Goal: Transaction & Acquisition: Purchase product/service

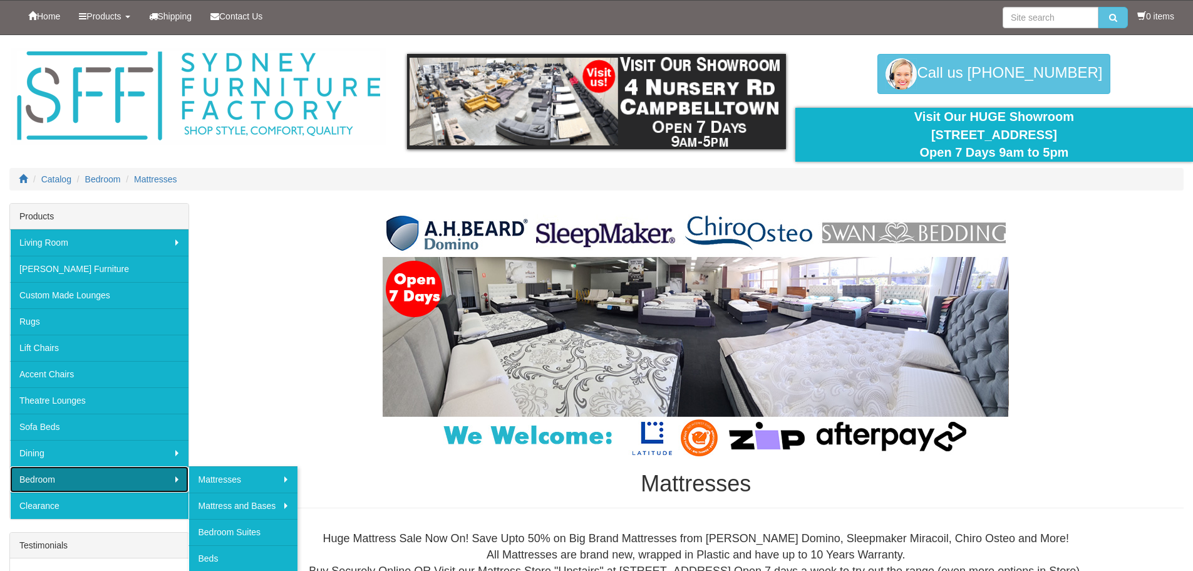
click at [68, 470] on link "Bedroom" at bounding box center [99, 479] width 179 height 26
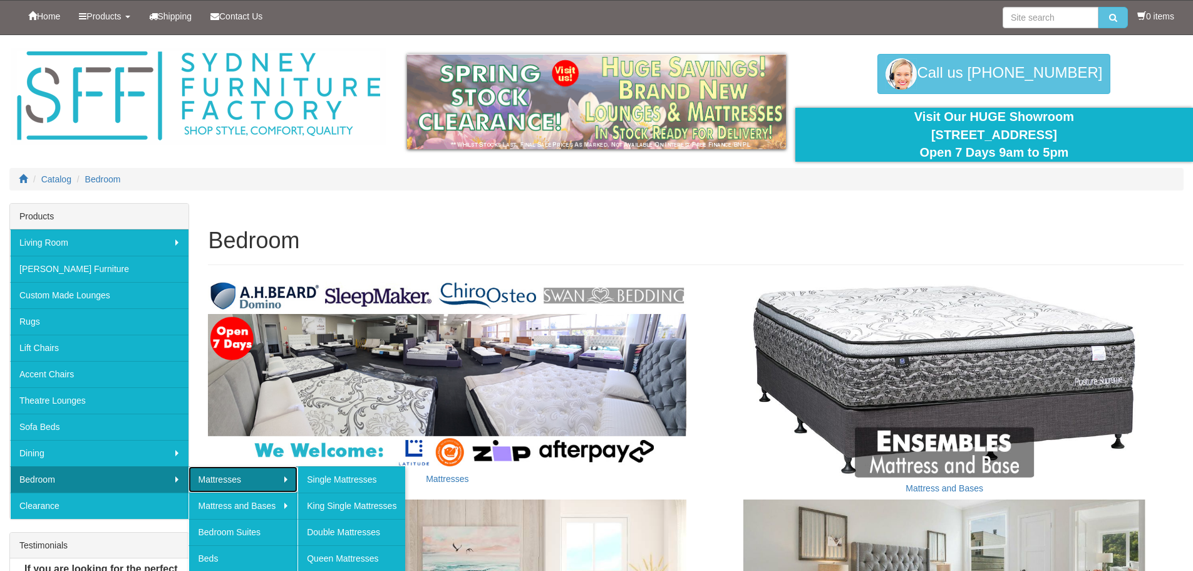
click at [219, 477] on link "Mattresses" at bounding box center [243, 479] width 109 height 26
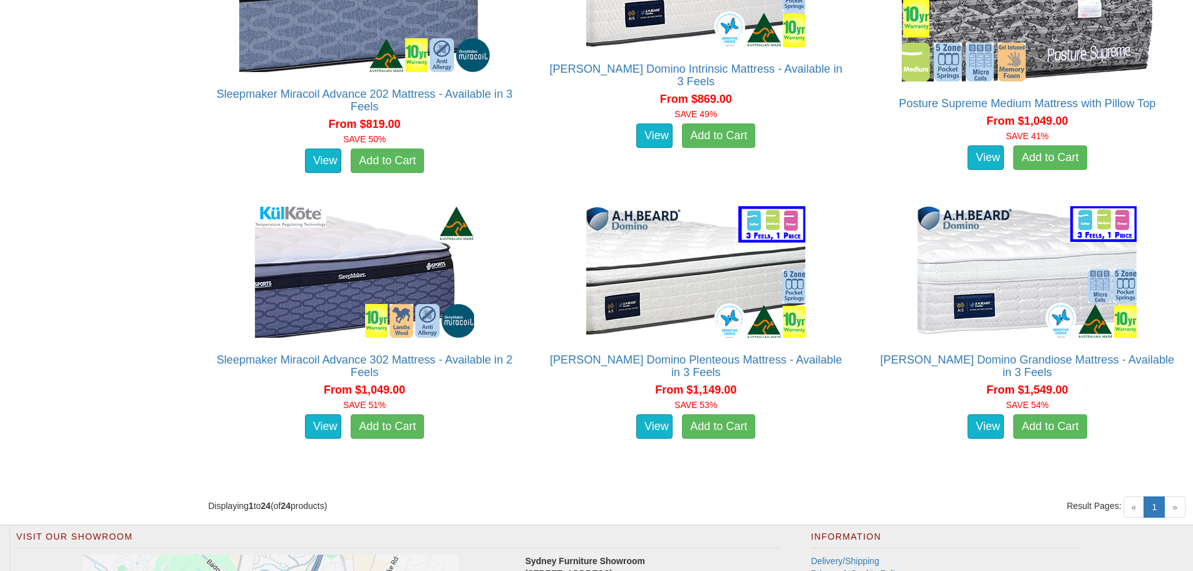
scroll to position [2568, 0]
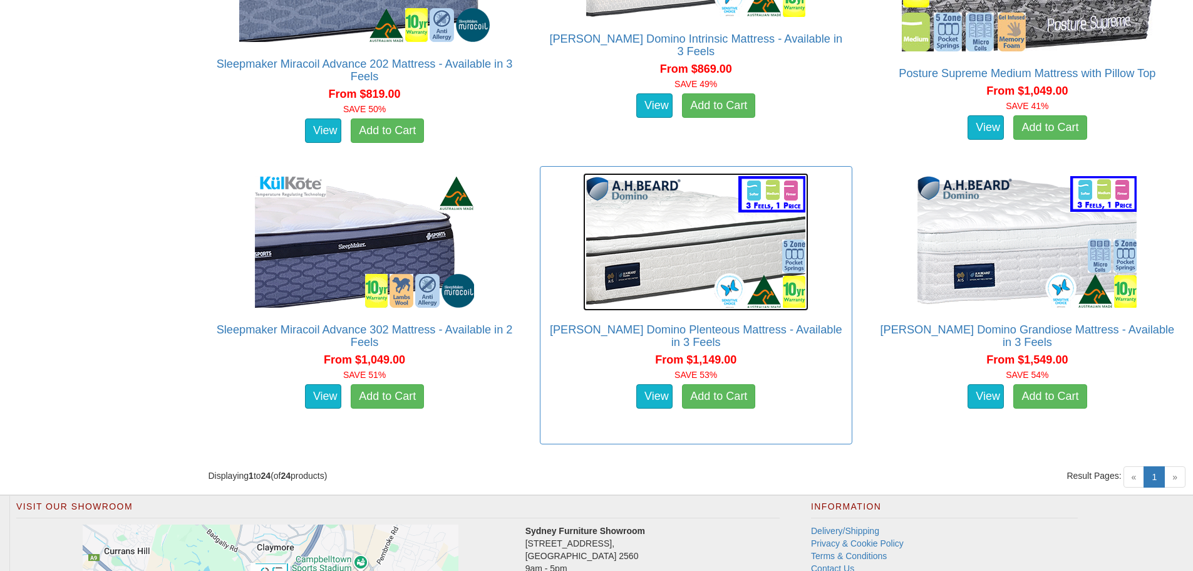
click at [691, 247] on img at bounding box center [695, 242] width 225 height 138
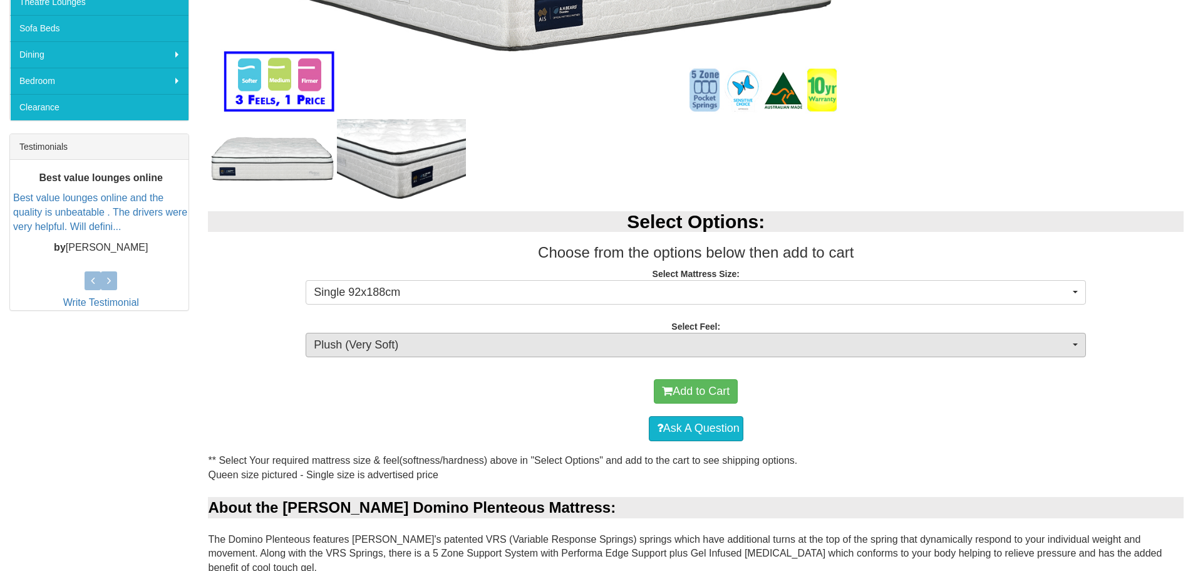
scroll to position [438, 0]
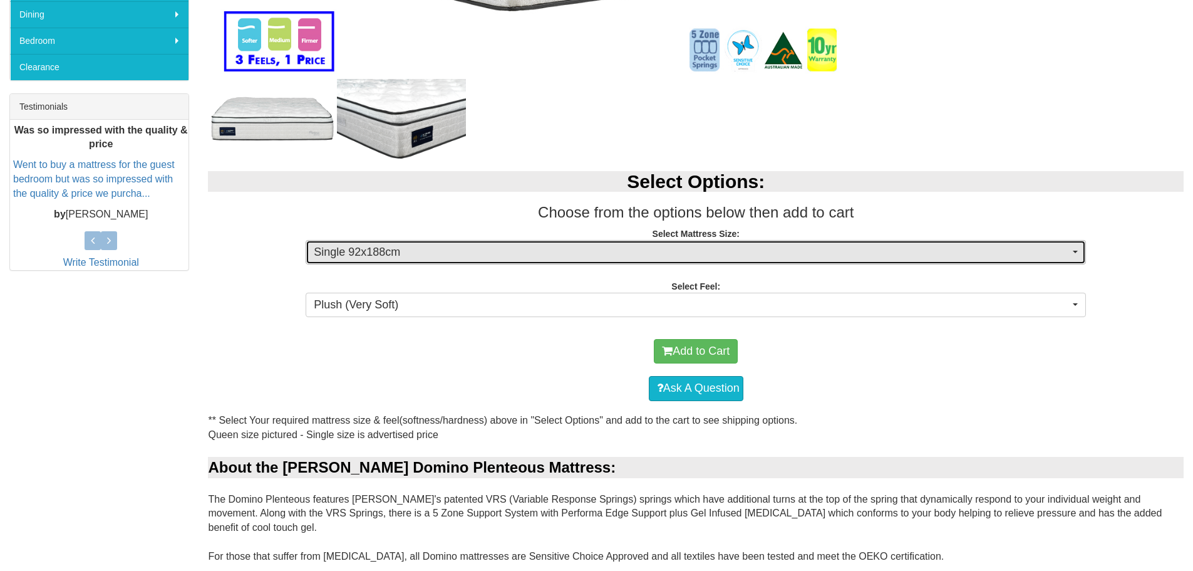
click at [1069, 254] on span "Single 92x188cm" at bounding box center [692, 252] width 756 height 16
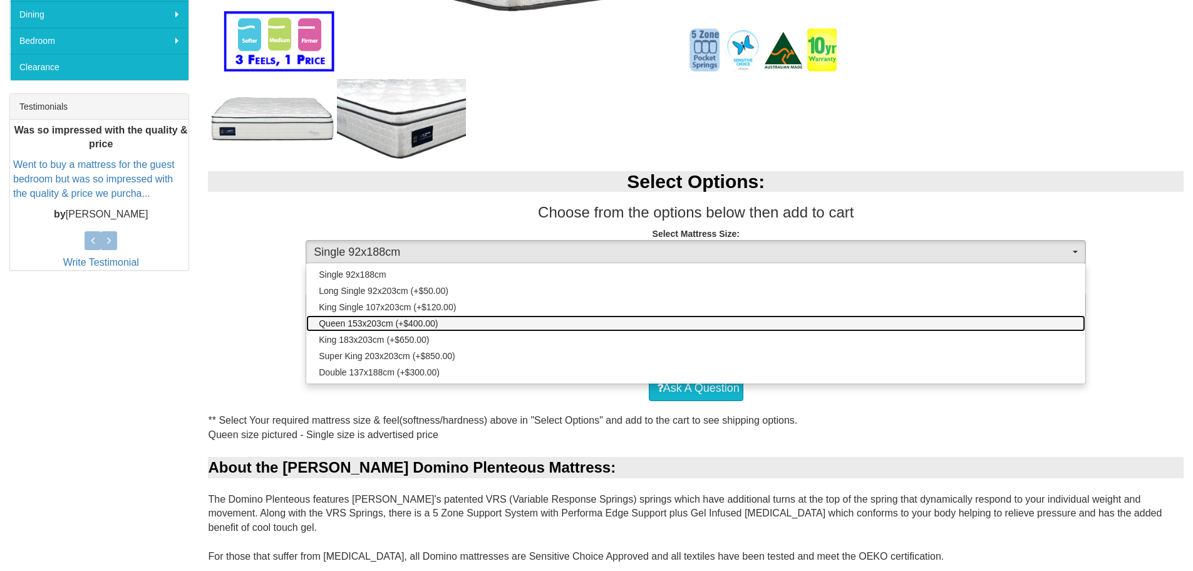
click at [489, 322] on link "Queen 153x203cm (+$400.00)" at bounding box center [695, 323] width 779 height 16
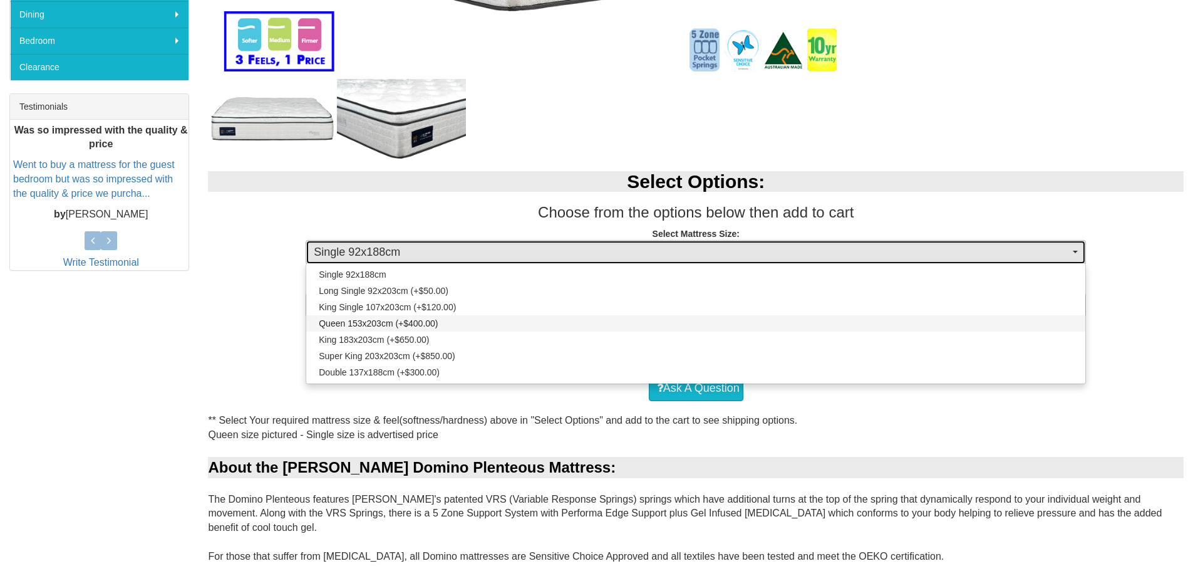
select select "1876"
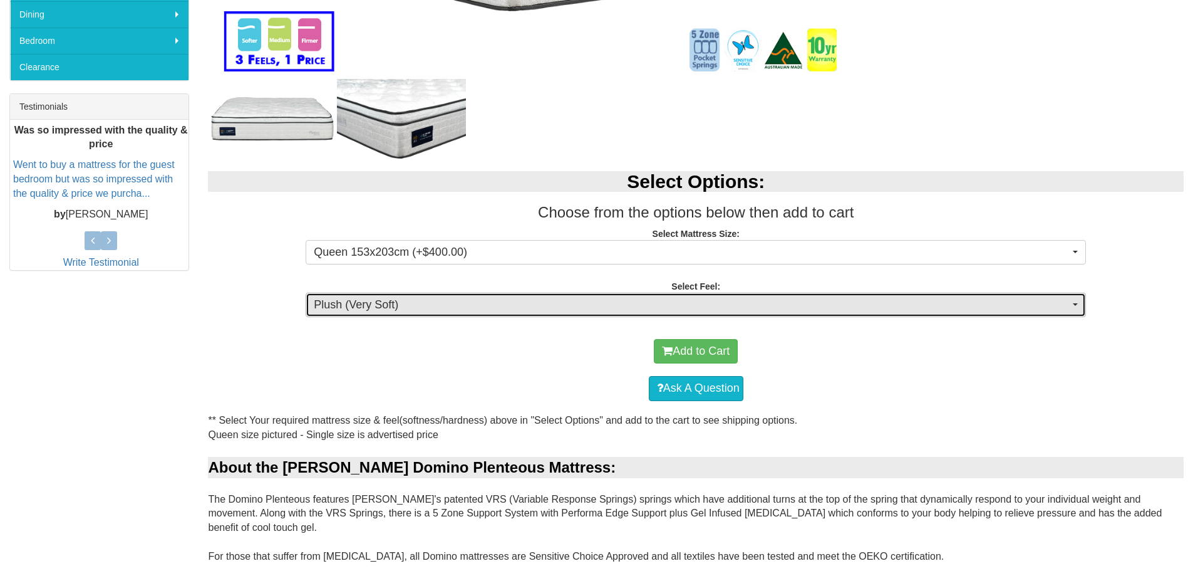
click at [1072, 301] on button "Plush (Very Soft)" at bounding box center [696, 304] width 780 height 25
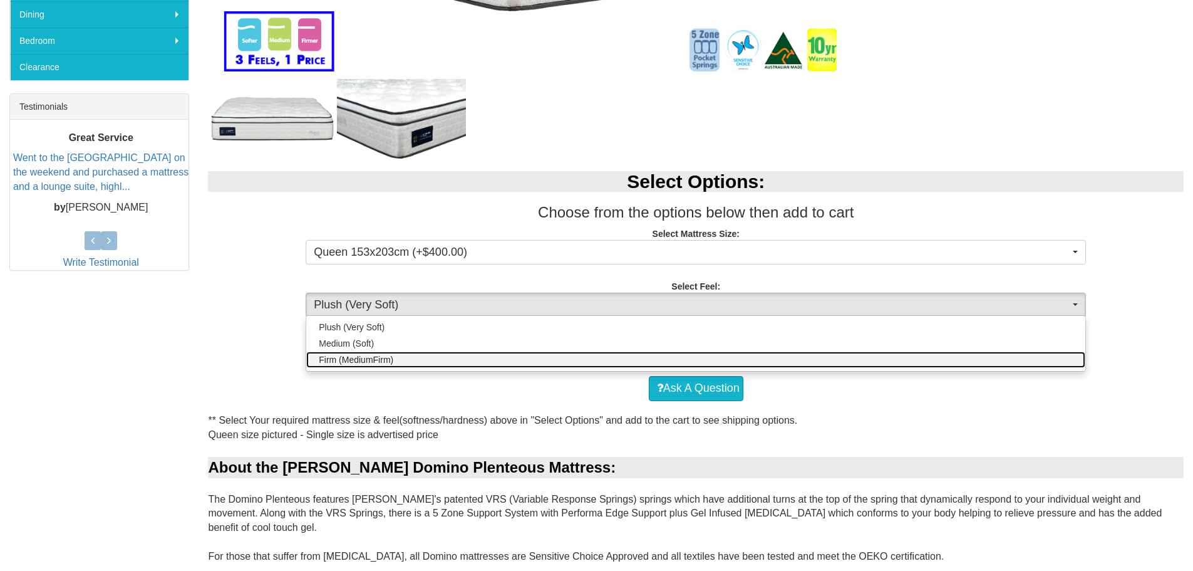
click at [480, 356] on link "Firm (MediumFirm)" at bounding box center [695, 359] width 779 height 16
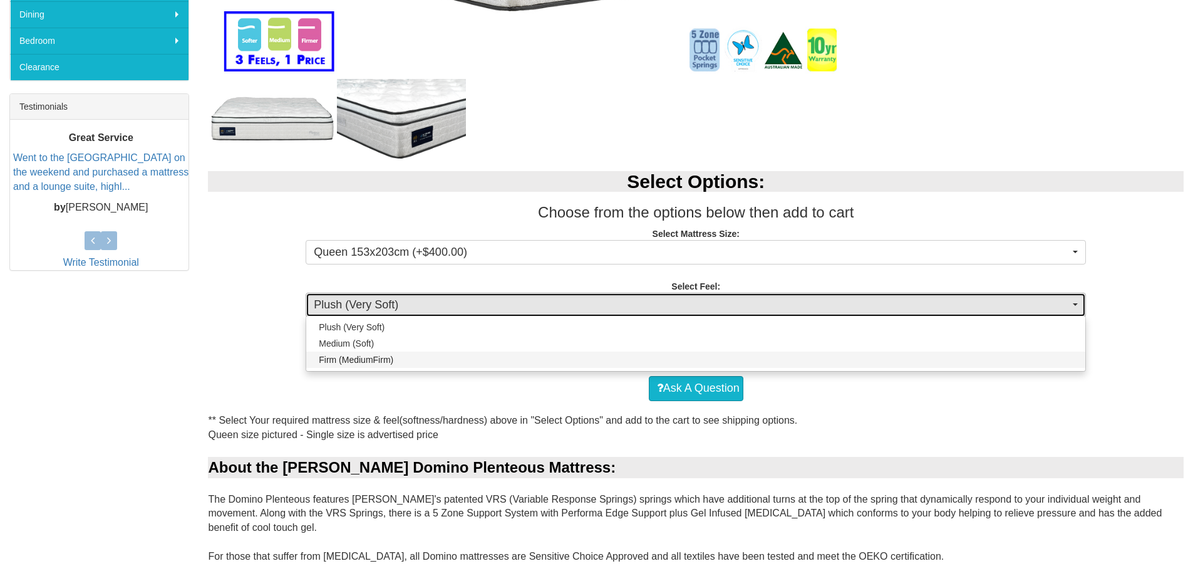
select select "1881"
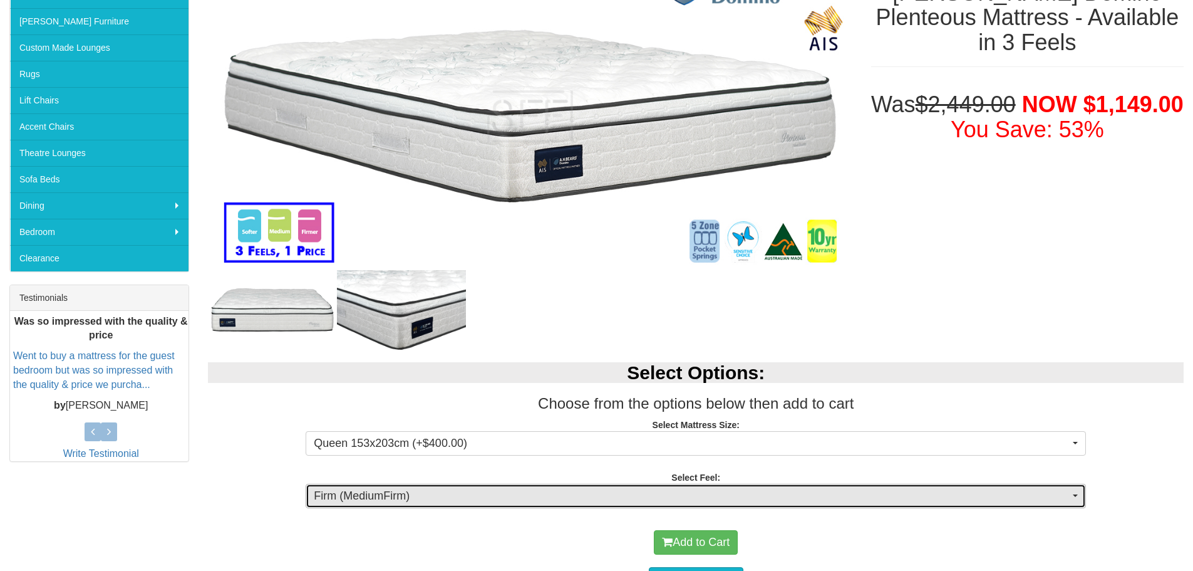
scroll to position [267, 0]
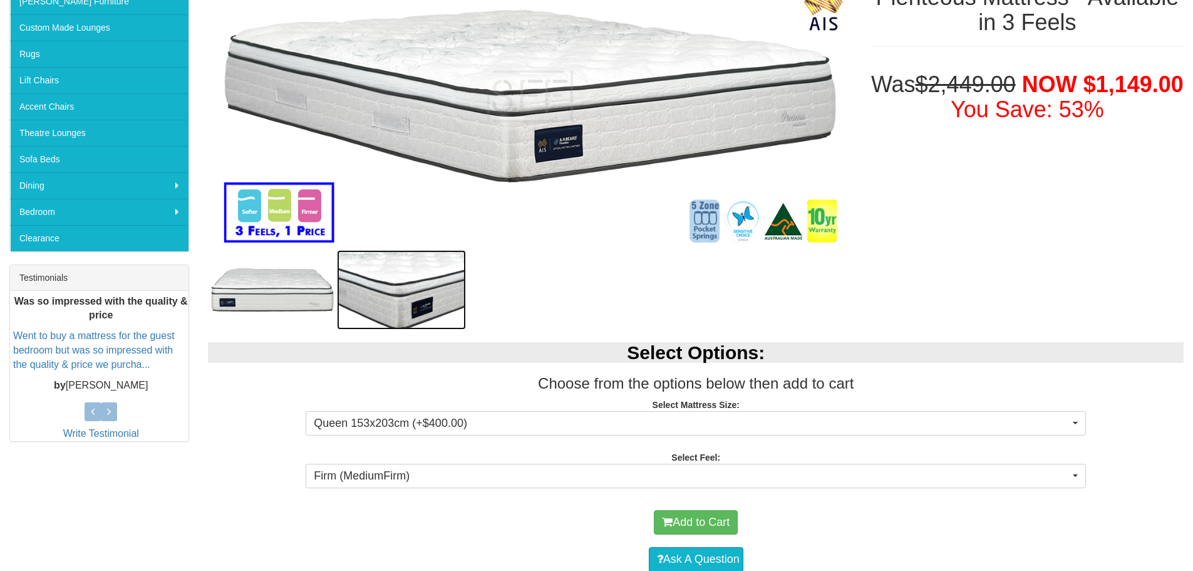
click at [440, 309] on img at bounding box center [401, 290] width 129 height 80
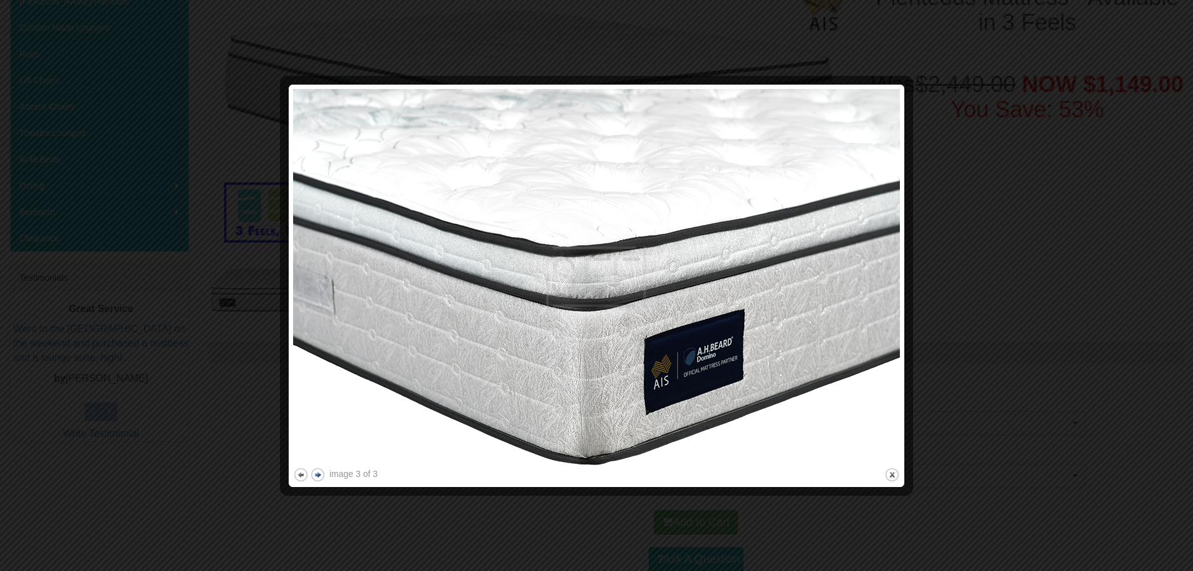
click at [319, 475] on button "next" at bounding box center [318, 475] width 16 height 16
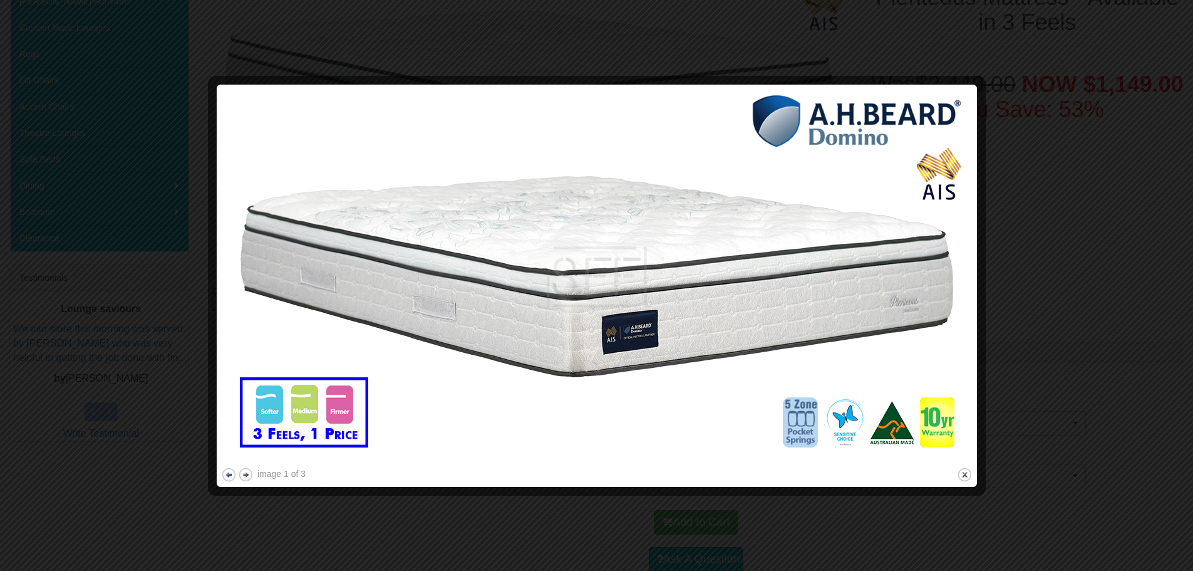
click at [229, 474] on button "previous" at bounding box center [229, 475] width 16 height 16
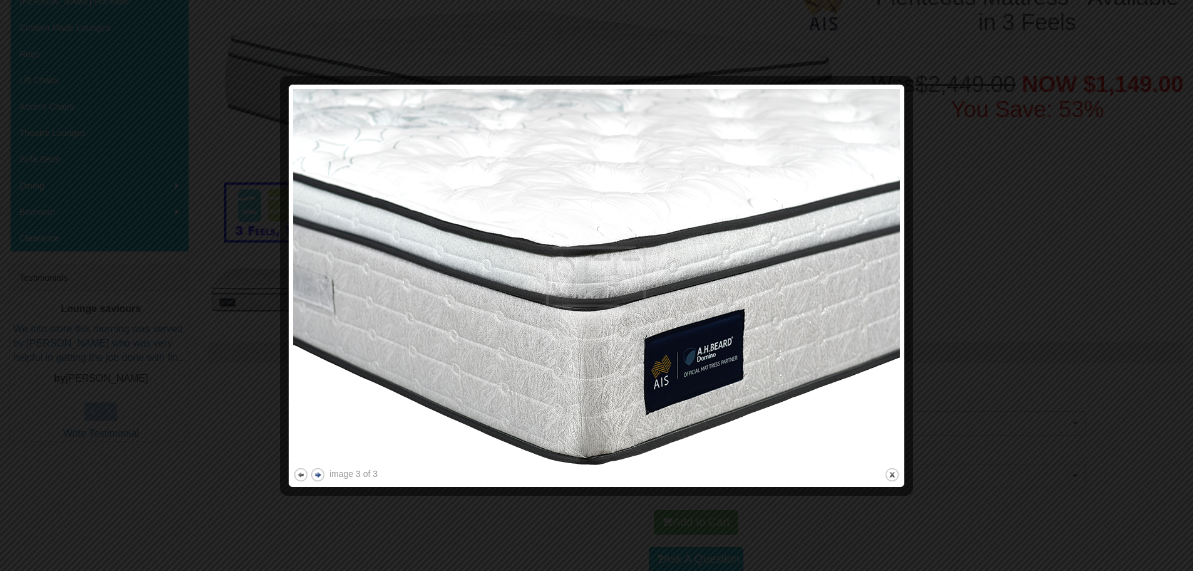
click at [311, 473] on button "next" at bounding box center [318, 475] width 16 height 16
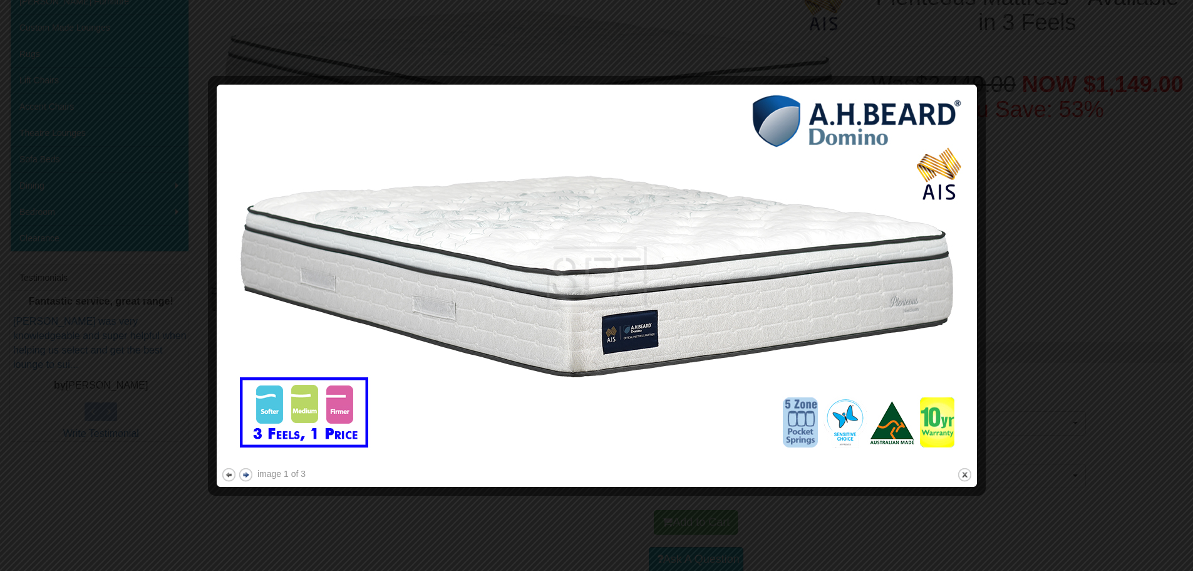
click at [247, 476] on button "next" at bounding box center [246, 475] width 16 height 16
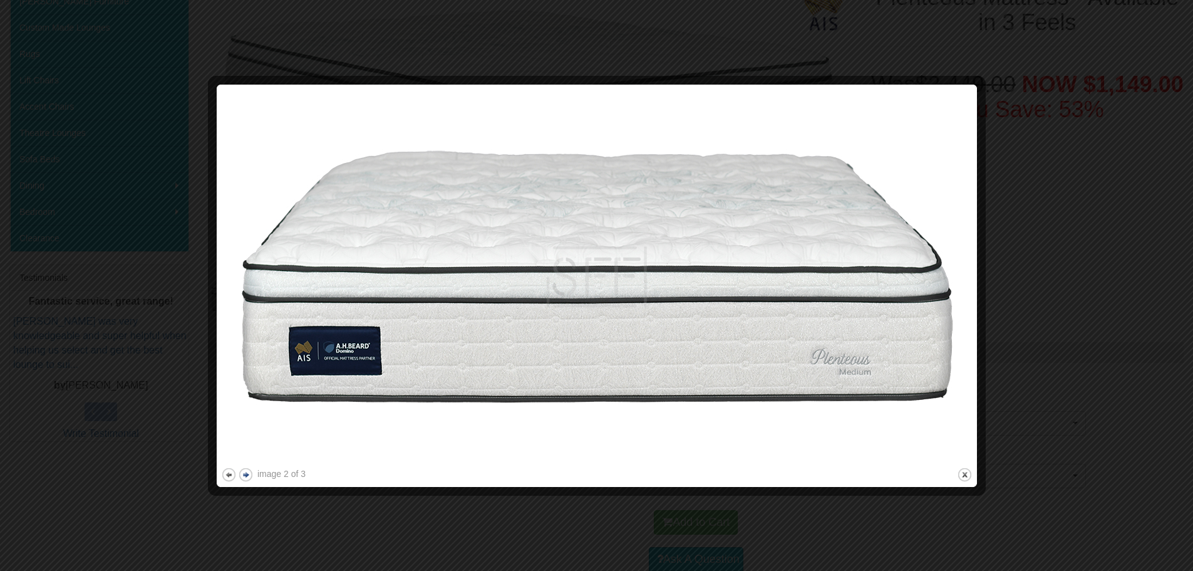
click at [247, 476] on button "next" at bounding box center [246, 475] width 16 height 16
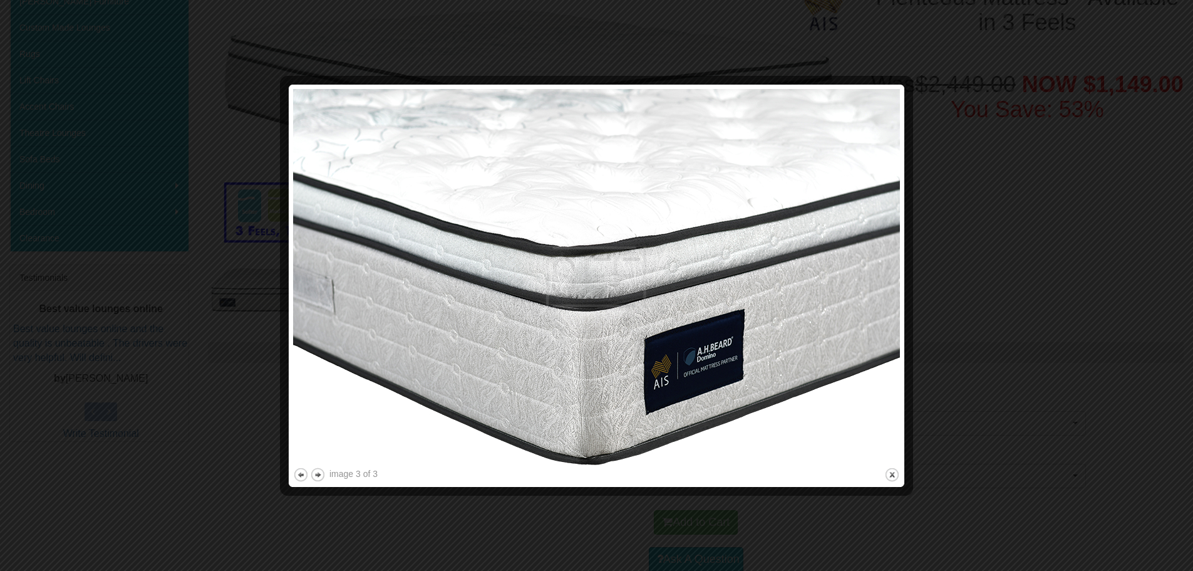
click at [1086, 103] on div at bounding box center [596, 285] width 1193 height 571
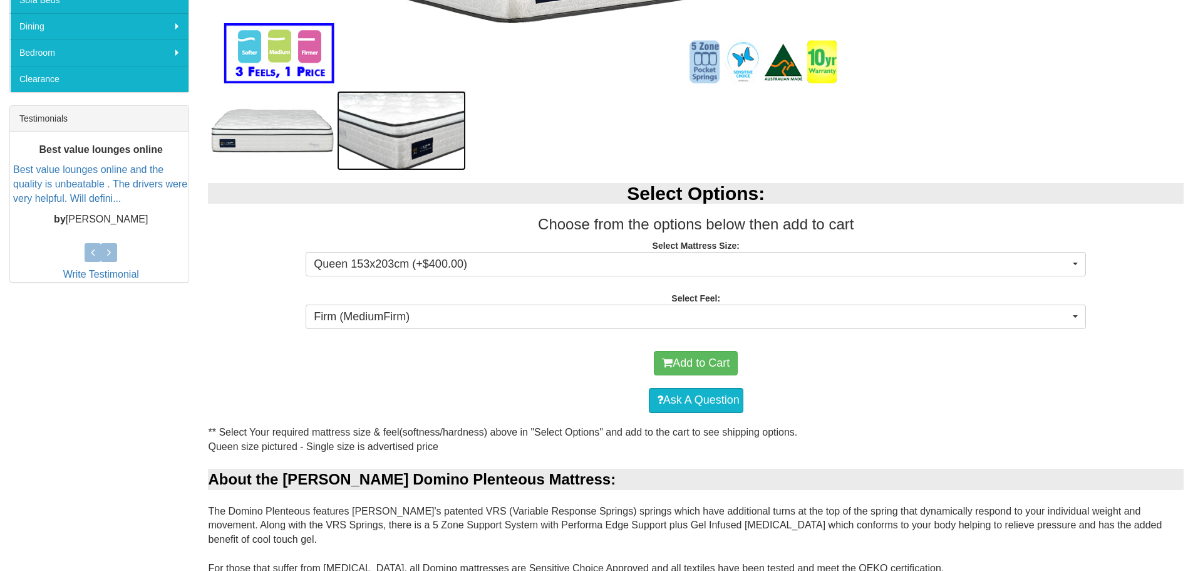
scroll to position [455, 0]
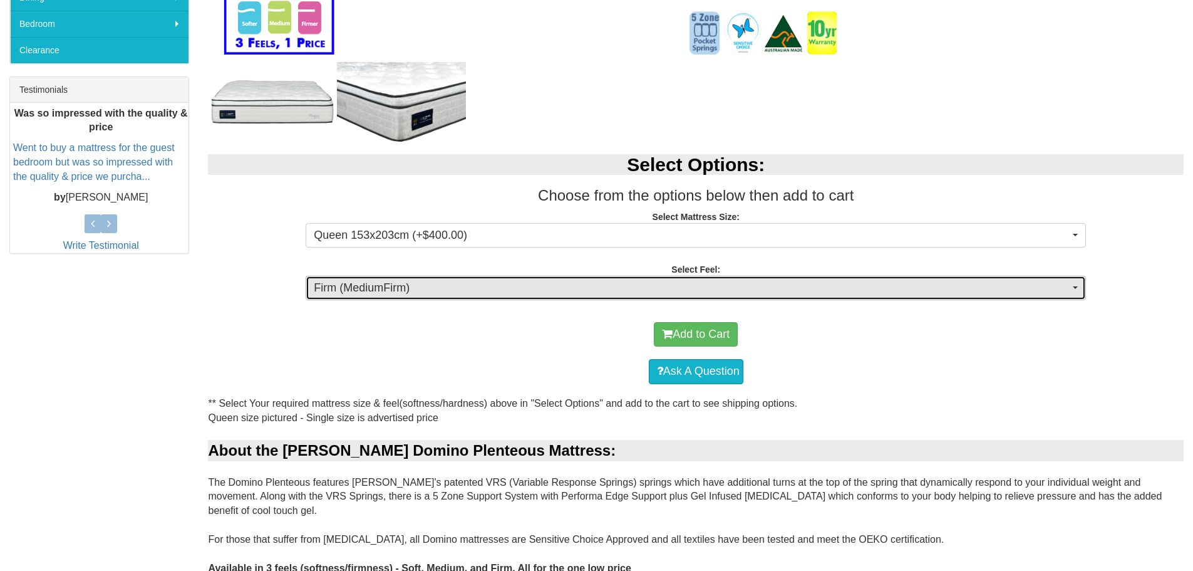
click at [1074, 284] on button "Firm (MediumFirm)" at bounding box center [696, 288] width 780 height 25
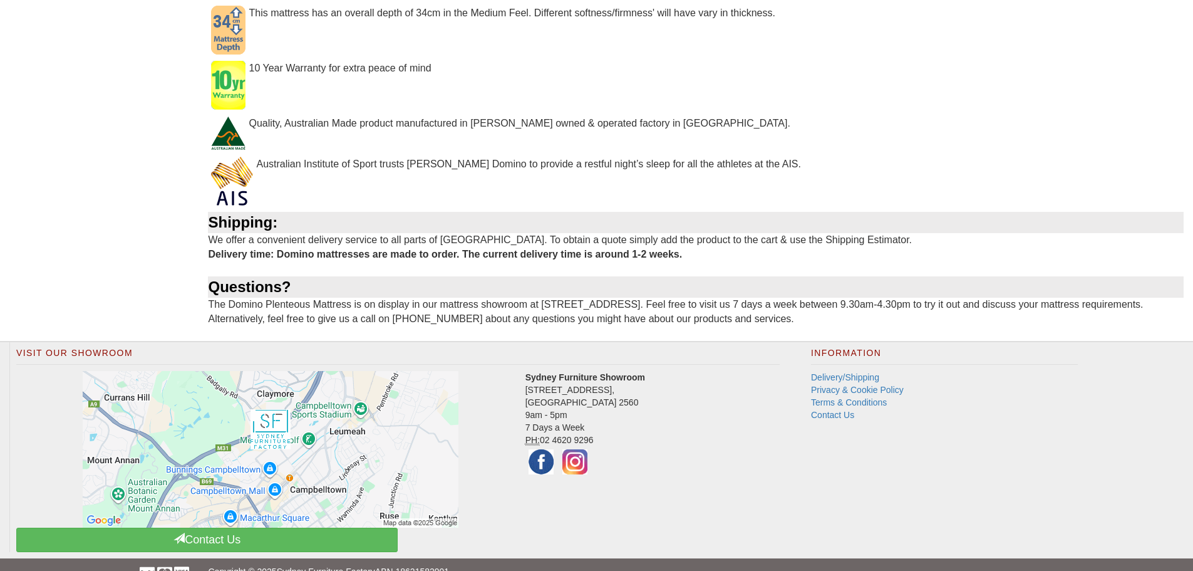
scroll to position [1457, 0]
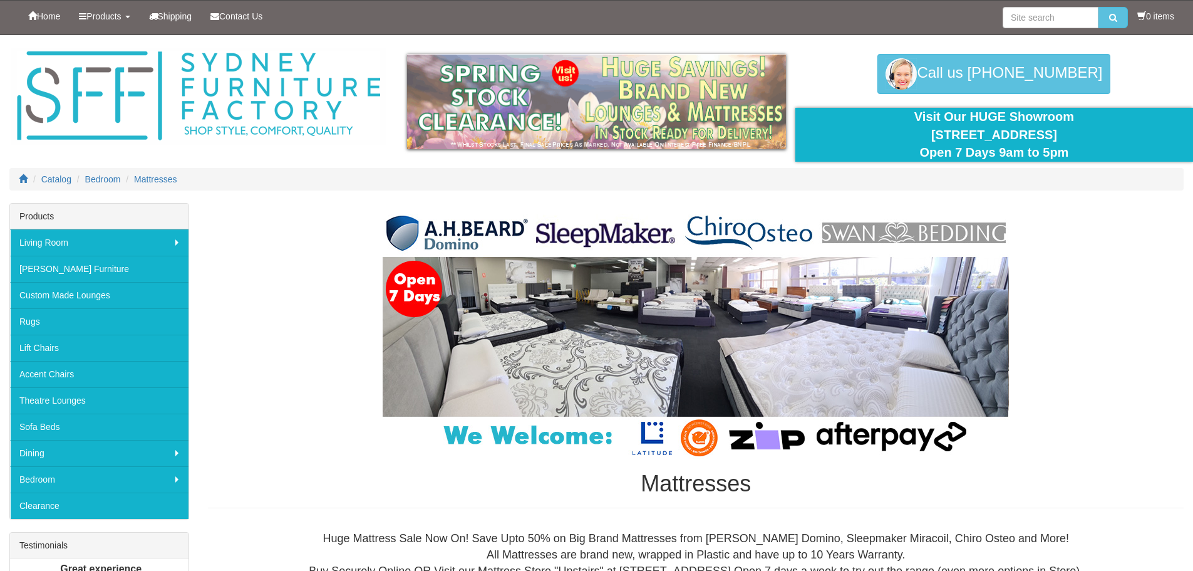
scroll to position [2568, 0]
